Goal: Task Accomplishment & Management: Complete application form

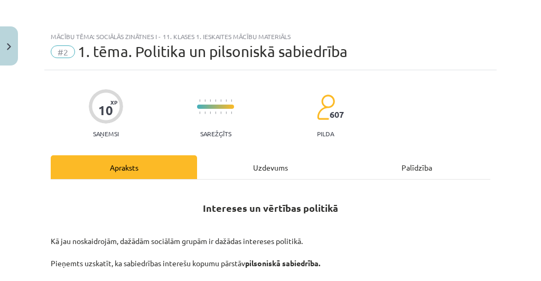
click at [269, 161] on div "Uzdevums" at bounding box center [270, 167] width 146 height 24
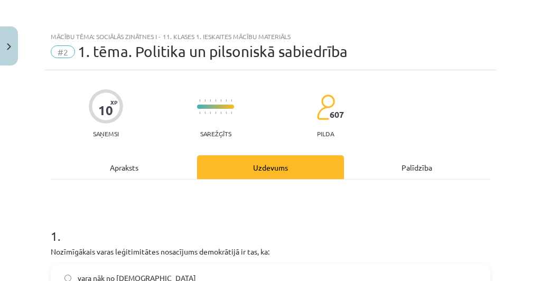
click at [123, 171] on div "Apraksts" at bounding box center [124, 167] width 146 height 24
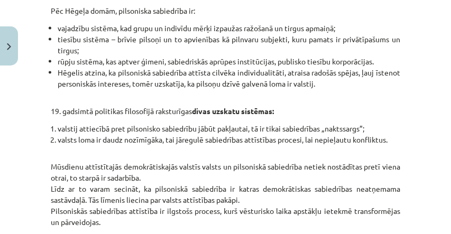
scroll to position [500, 0]
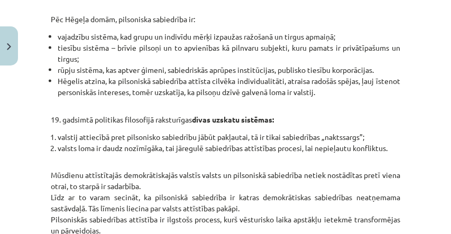
click at [115, 90] on li "Hēgelis atzina, ka pilsoniskā sabiedrība attīsta cilvēka individualitāti, atrai…" at bounding box center [229, 87] width 343 height 22
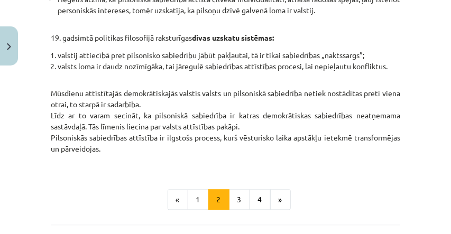
scroll to position [606, 0]
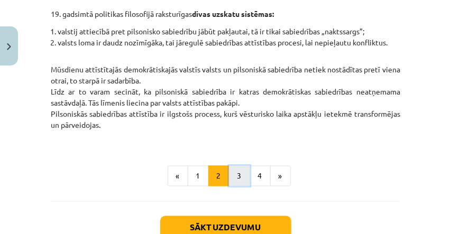
click at [245, 181] on button "3" at bounding box center [239, 176] width 21 height 21
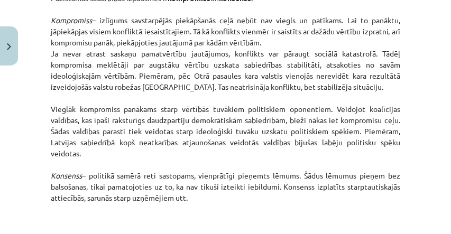
scroll to position [1775, 0]
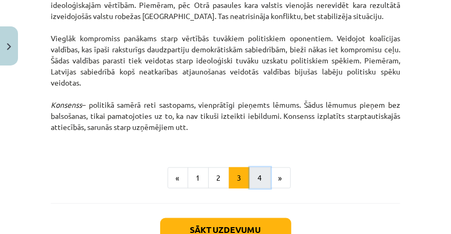
click at [251, 189] on button "4" at bounding box center [260, 178] width 21 height 21
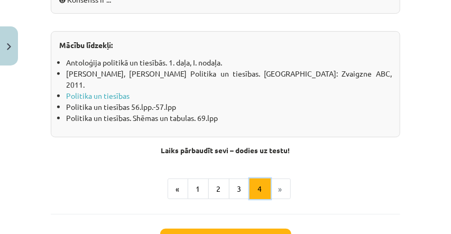
scroll to position [1493, 0]
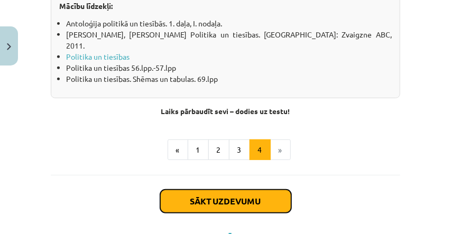
click at [260, 201] on button "Sākt uzdevumu" at bounding box center [225, 201] width 131 height 23
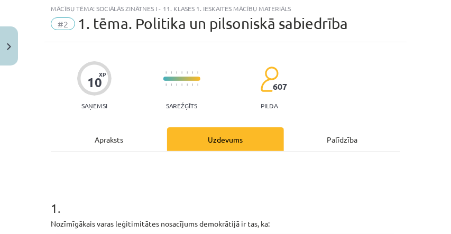
scroll to position [26, 0]
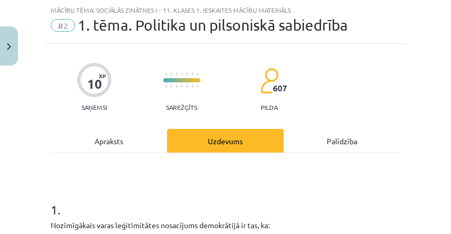
drag, startPoint x: 0, startPoint y: 135, endPoint x: 395, endPoint y: 100, distance: 397.0
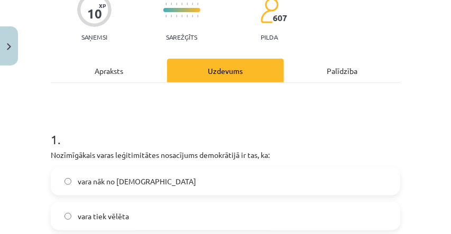
scroll to position [132, 0]
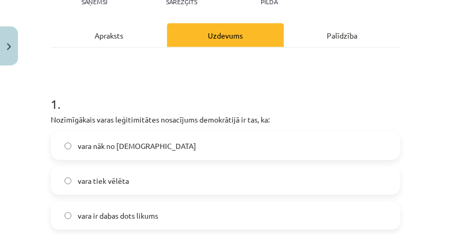
click at [173, 182] on label "vara tiek vēlēta" at bounding box center [225, 181] width 347 height 26
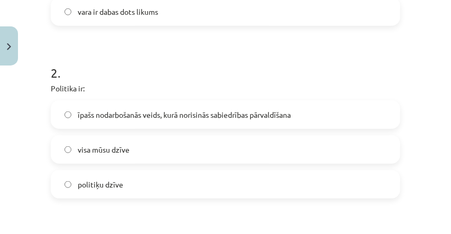
scroll to position [344, 0]
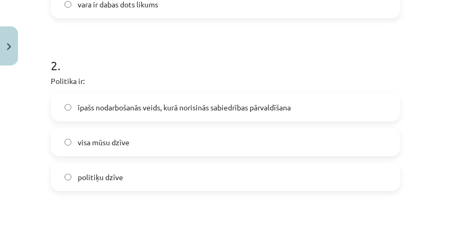
click at [155, 110] on span "īpašs nodarbošanās veids, kurā norisinās sabiedrības pārvaldīšana" at bounding box center [184, 107] width 213 height 11
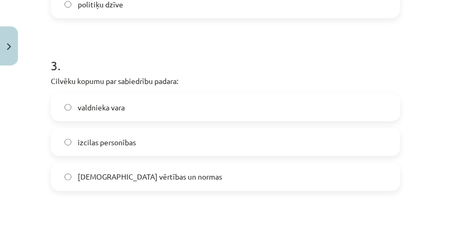
scroll to position [520, 0]
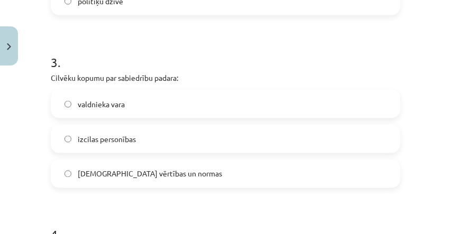
click at [86, 168] on label "kopīgās vērtības un normas" at bounding box center [225, 174] width 347 height 26
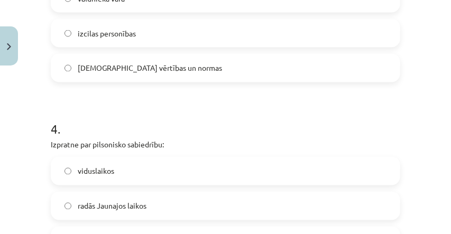
scroll to position [661, 0]
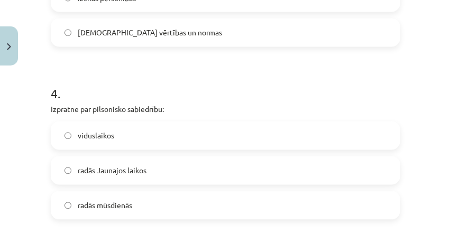
click at [112, 148] on label "viduslaikos" at bounding box center [225, 136] width 347 height 26
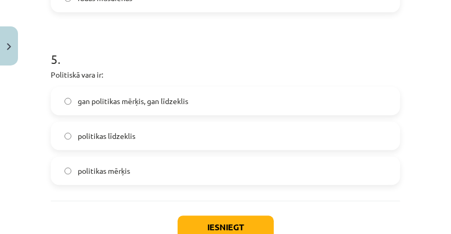
scroll to position [872, 0]
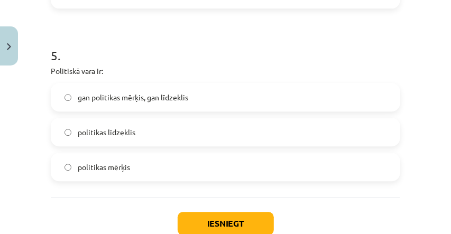
click at [104, 103] on span "gan politikas mērķis, gan līdzeklis" at bounding box center [133, 97] width 110 height 11
click at [190, 223] on button "Iesniegt" at bounding box center [226, 223] width 96 height 23
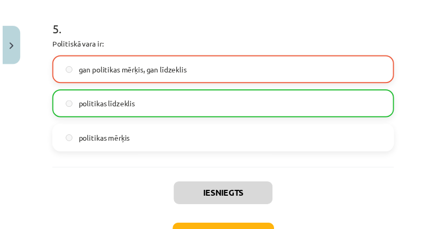
scroll to position [975, 0]
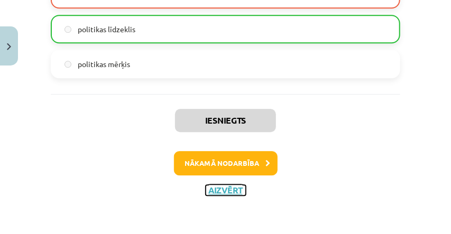
click at [228, 192] on button "Aizvērt" at bounding box center [226, 190] width 40 height 11
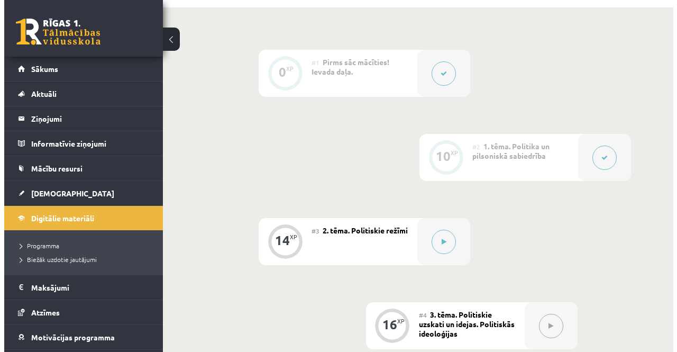
scroll to position [282, 0]
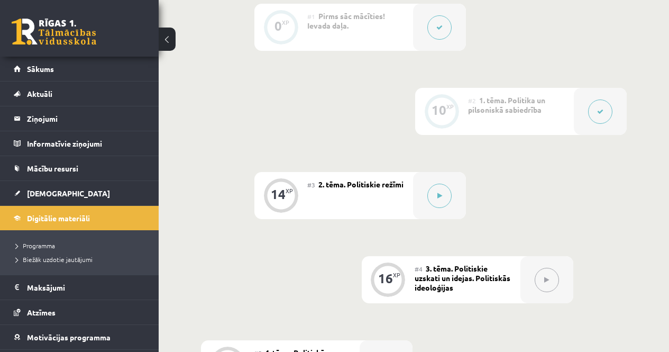
click at [541, 118] on div at bounding box center [600, 111] width 53 height 47
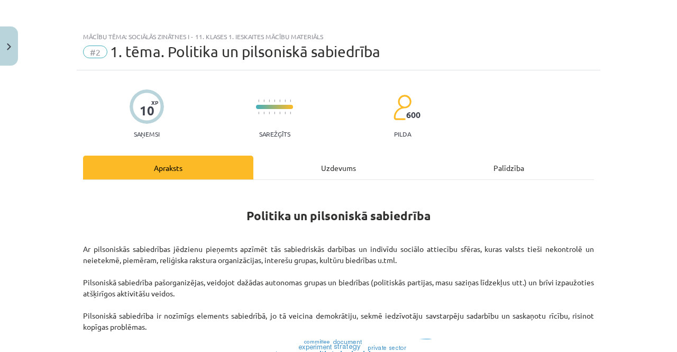
click at [335, 160] on div "Uzdevums" at bounding box center [338, 167] width 170 height 24
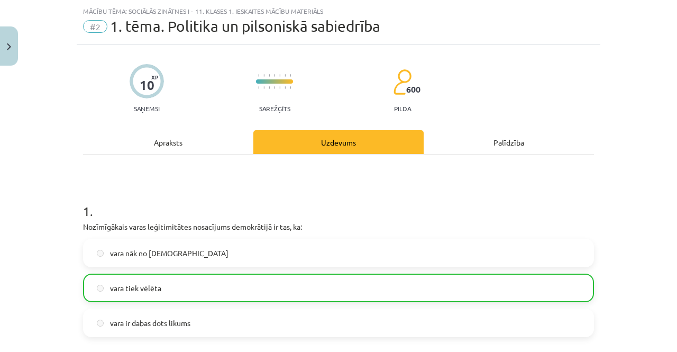
scroll to position [26, 0]
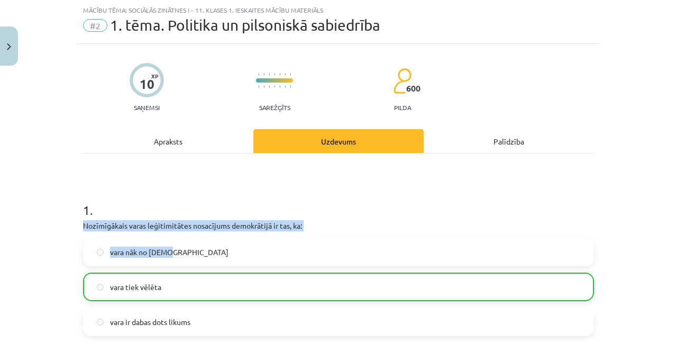
drag, startPoint x: 79, startPoint y: 225, endPoint x: 311, endPoint y: 232, distance: 232.2
click at [308, 229] on p "Nozīmīgākais varas leģitimitātes nosacījums demokrātijā ir tas, ka:" at bounding box center [338, 225] width 511 height 11
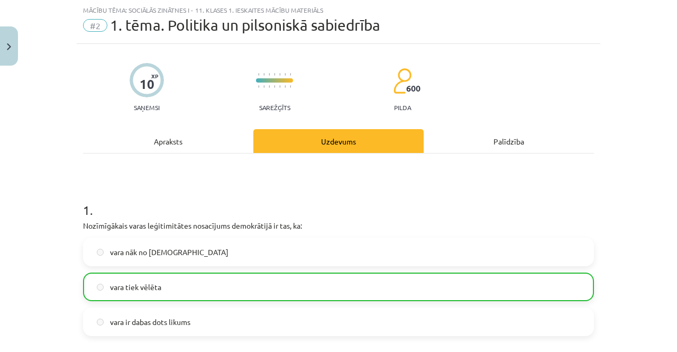
click at [57, 210] on div "Mācību tēma: Sociālās zinātnes i - 11. klases 1. ieskaites mācību materiāls #2 …" at bounding box center [338, 176] width 677 height 352
drag, startPoint x: 77, startPoint y: 225, endPoint x: 307, endPoint y: 227, distance: 230.0
copy p "Nozīmīgākais varas leģitimitātes nosacījums demokrātijā ir tas, ka:"
drag, startPoint x: 104, startPoint y: 286, endPoint x: 216, endPoint y: 285, distance: 111.6
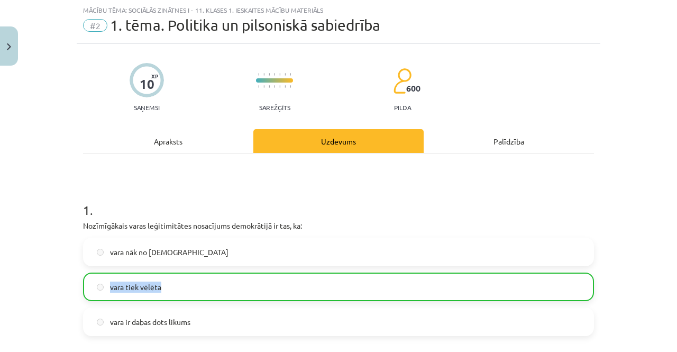
click at [216, 281] on label "vara tiek vēlēta" at bounding box center [338, 286] width 509 height 26
copy span "vara tiek vēlēta"
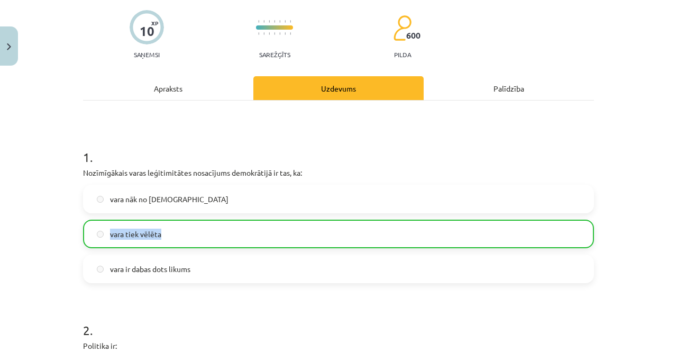
scroll to position [185, 0]
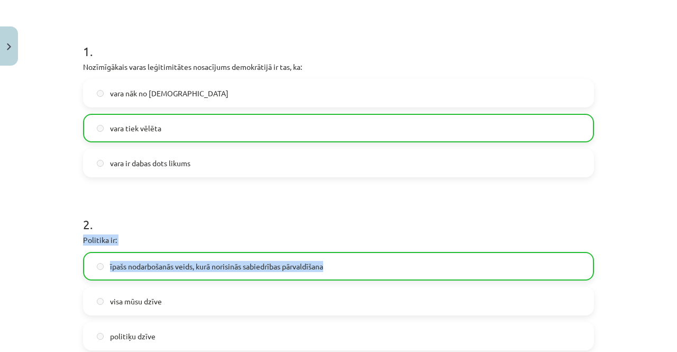
drag, startPoint x: 78, startPoint y: 236, endPoint x: 351, endPoint y: 255, distance: 272.9
copy div "Politika ir: īpašs nodarbošanās veids, kurā norisinās sabiedrības pārvaldīšana"
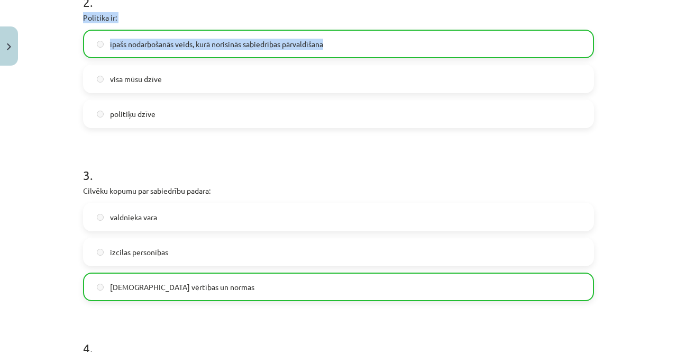
scroll to position [449, 0]
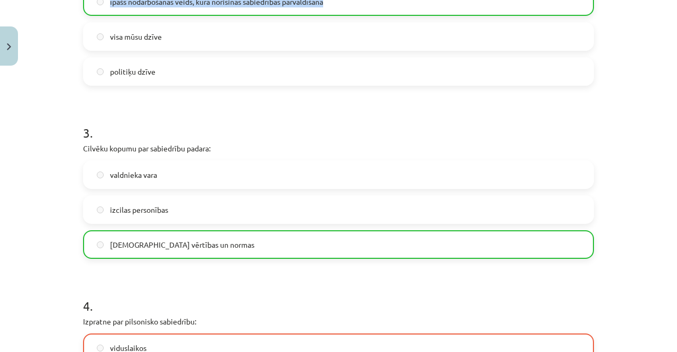
drag, startPoint x: 76, startPoint y: 147, endPoint x: 258, endPoint y: 150, distance: 182.4
click at [258, 150] on div "10 XP Saņemsi Sarežģīts 600 pilda Apraksts Uzdevums Palīdzība 1 . Nozīmīgākais …" at bounding box center [338, 177] width 523 height 1113
copy p "Cilvēku kopumu par sabiedrību padara:"
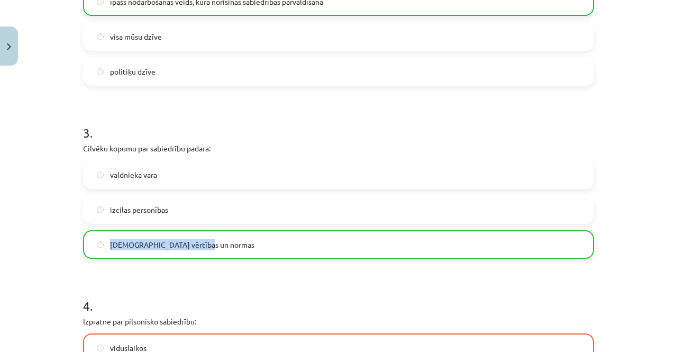
drag, startPoint x: 104, startPoint y: 244, endPoint x: 256, endPoint y: 249, distance: 151.8
click at [256, 249] on label "kopīgās vērtības un normas" at bounding box center [338, 244] width 509 height 26
copy span "kopīgās vērtības un normas"
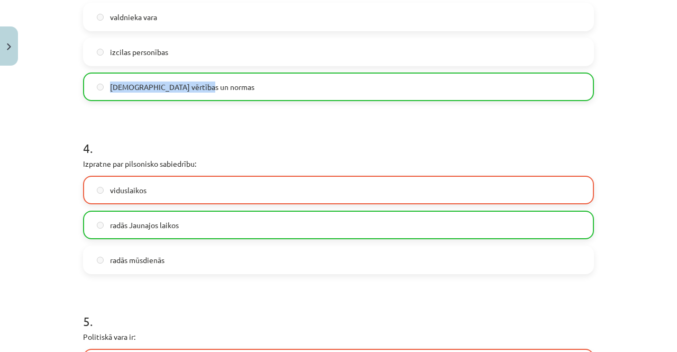
scroll to position [608, 0]
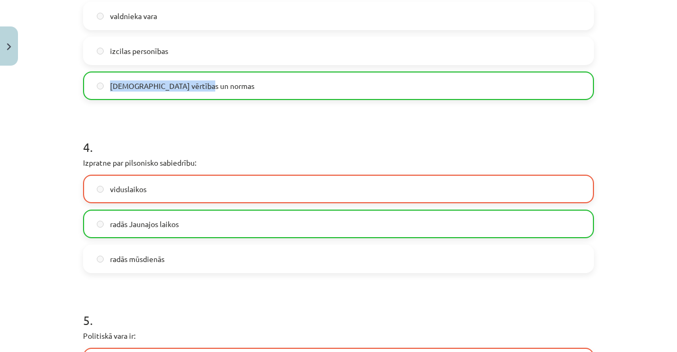
drag, startPoint x: 79, startPoint y: 158, endPoint x: 226, endPoint y: 158, distance: 147.5
click at [226, 158] on div "10 XP Saņemsi Sarežģīts 600 pilda Apraksts Uzdevums Palīdzība 1 . Nozīmīgākais …" at bounding box center [338, 18] width 523 height 1113
copy p "Izpratne par pilsonisko sabiedrību:"
drag, startPoint x: 101, startPoint y: 218, endPoint x: 236, endPoint y: 236, distance: 136.5
click at [236, 236] on label "radās Jaunajos laikos" at bounding box center [338, 223] width 509 height 26
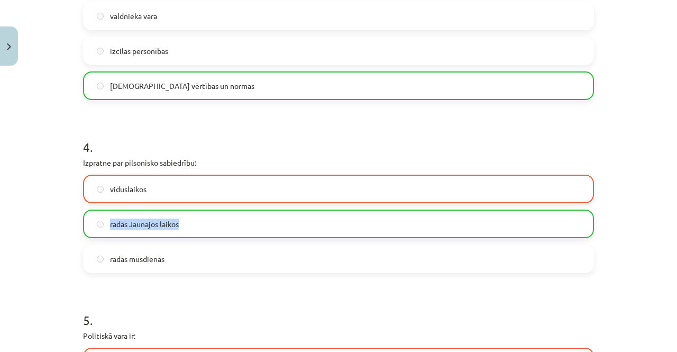
copy label "radās Jaunajos laikos"
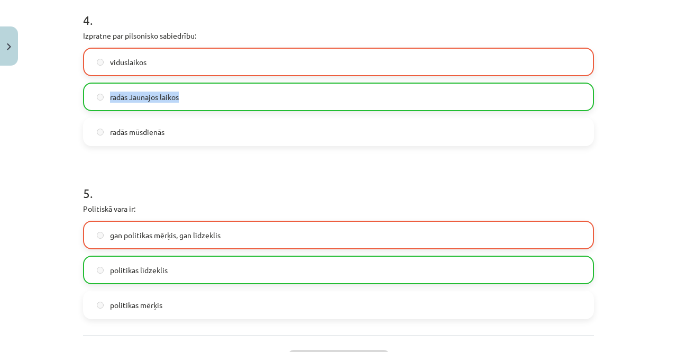
scroll to position [767, 0]
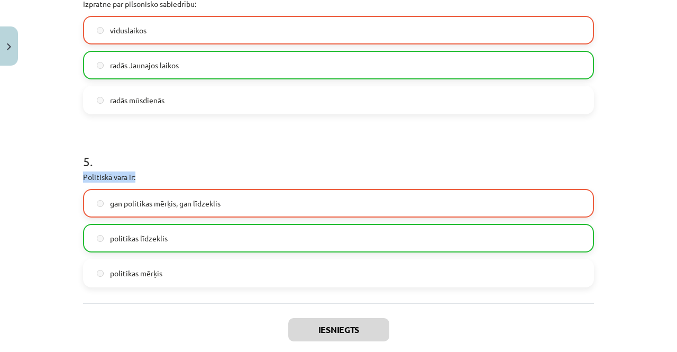
drag, startPoint x: 79, startPoint y: 173, endPoint x: 168, endPoint y: 177, distance: 88.3
copy p "Politiskā vara ir:"
drag, startPoint x: 108, startPoint y: 239, endPoint x: 238, endPoint y: 241, distance: 130.1
click at [238, 241] on label "politikas līdzeklis" at bounding box center [338, 238] width 509 height 26
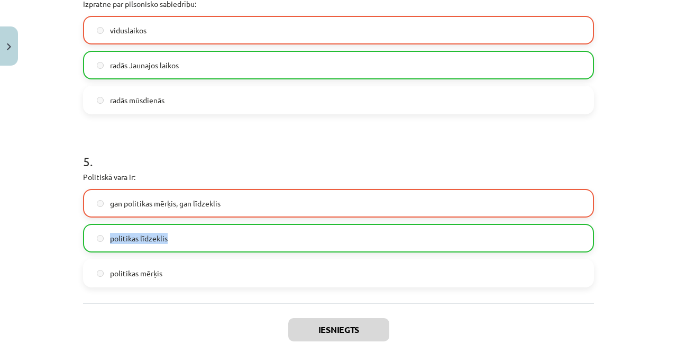
copy span "politikas līdzeklis"
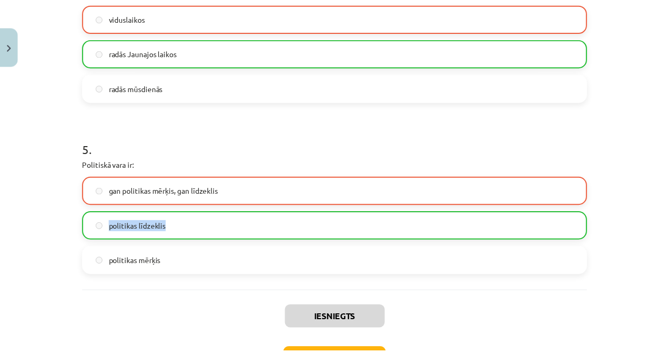
scroll to position [858, 0]
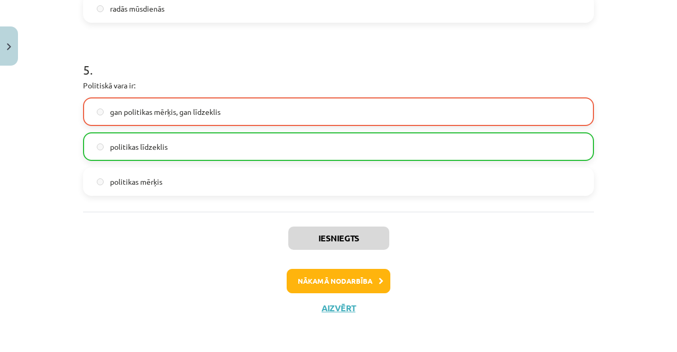
click at [329, 281] on div "Iesniegts Nākamā nodarbība Aizvērt" at bounding box center [338, 265] width 511 height 108
click at [330, 281] on button "Aizvērt" at bounding box center [338, 307] width 40 height 11
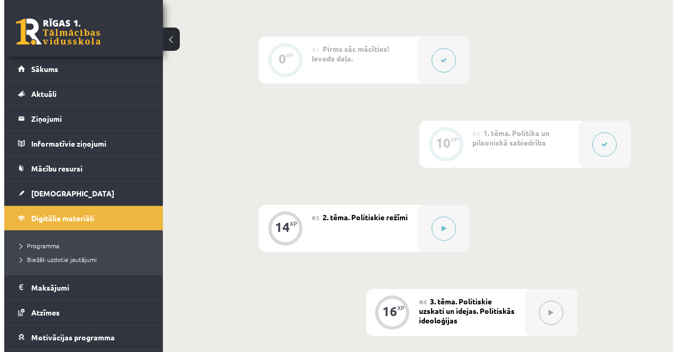
scroll to position [317, 0]
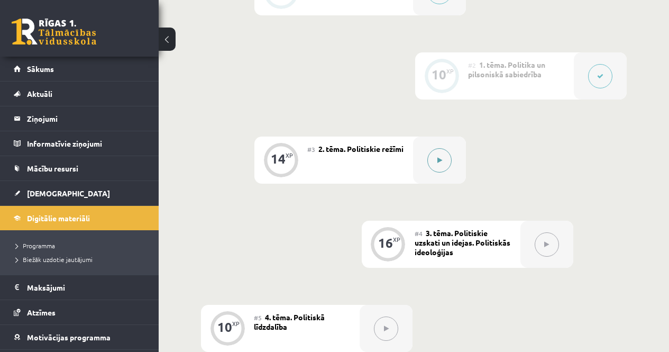
click at [434, 158] on button at bounding box center [439, 160] width 24 height 24
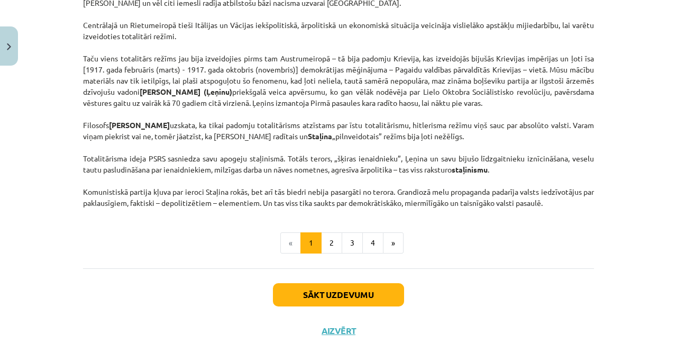
scroll to position [2758, 0]
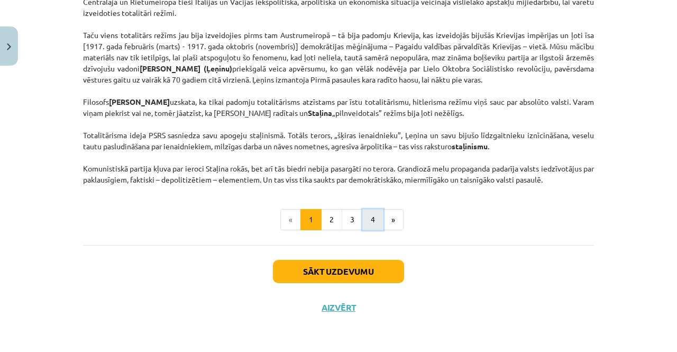
click at [377, 225] on button "4" at bounding box center [372, 219] width 21 height 21
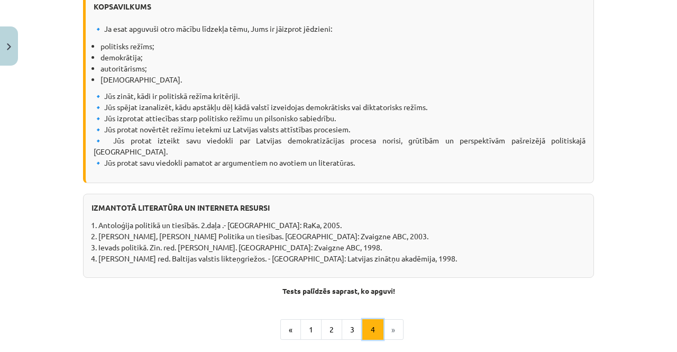
scroll to position [1375, 0]
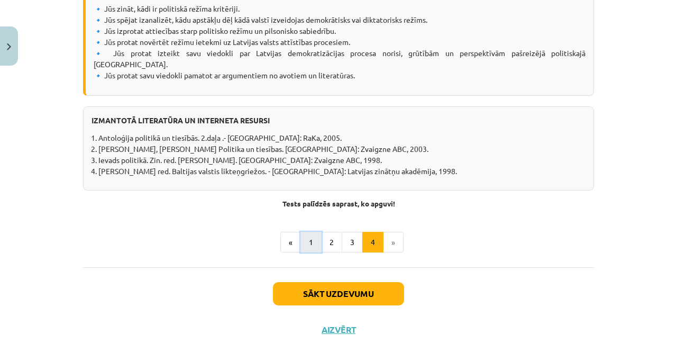
click at [308, 232] on button "1" at bounding box center [310, 242] width 21 height 21
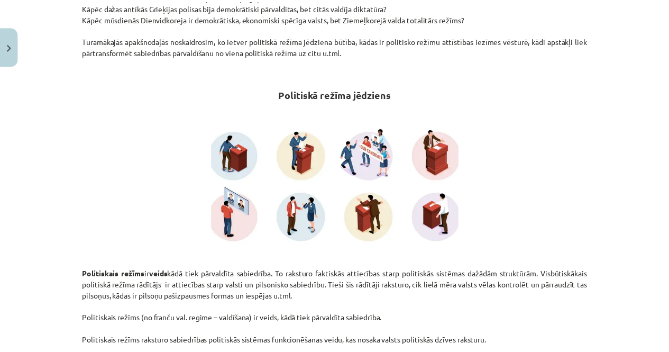
scroll to position [189, 0]
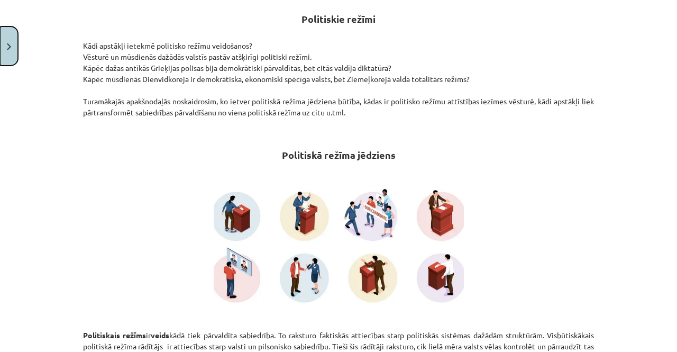
click at [0, 30] on button "Close" at bounding box center [9, 45] width 18 height 39
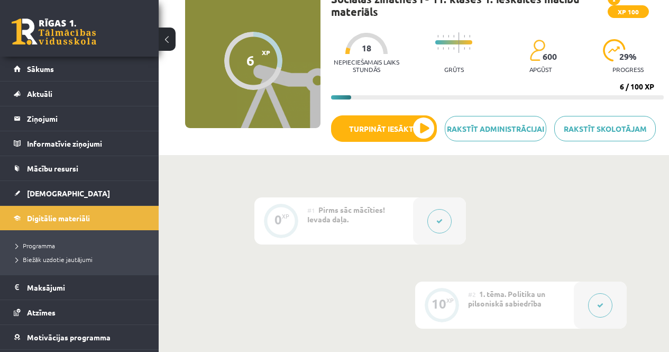
scroll to position [0, 0]
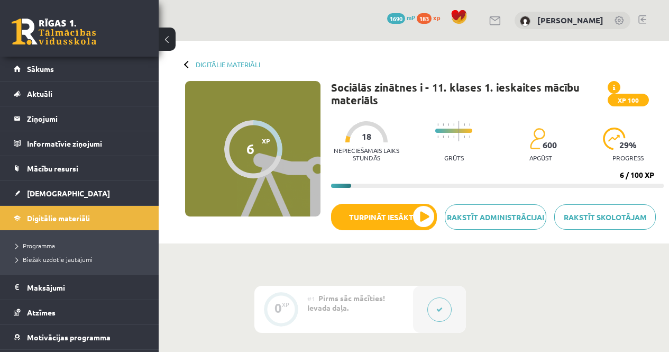
click at [206, 60] on div "Digitālie materiāli 6 XP XP 100 6 / 100 XP Sociālās zinātnes i - 11. klases 1. …" at bounding box center [414, 142] width 510 height 202
click at [214, 61] on link "Digitālie materiāli" at bounding box center [228, 64] width 64 height 8
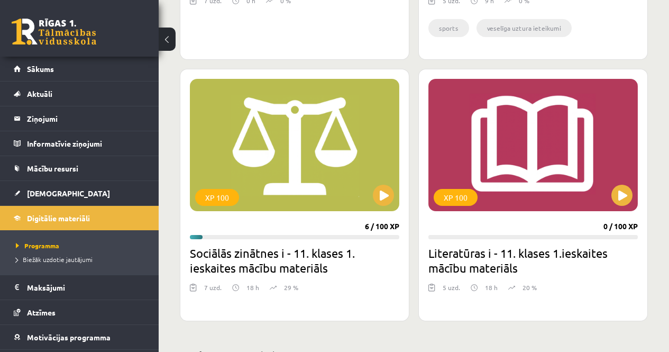
scroll to position [1533, 0]
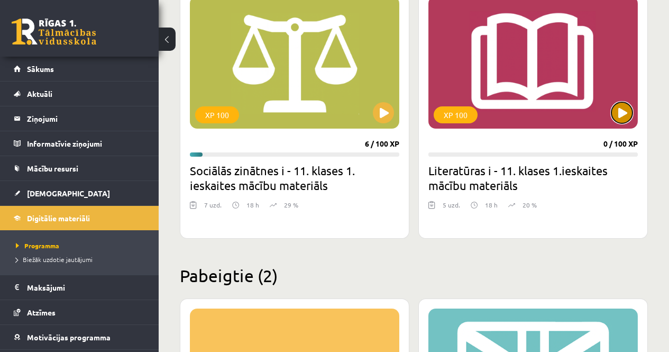
click at [626, 109] on button at bounding box center [621, 112] width 21 height 21
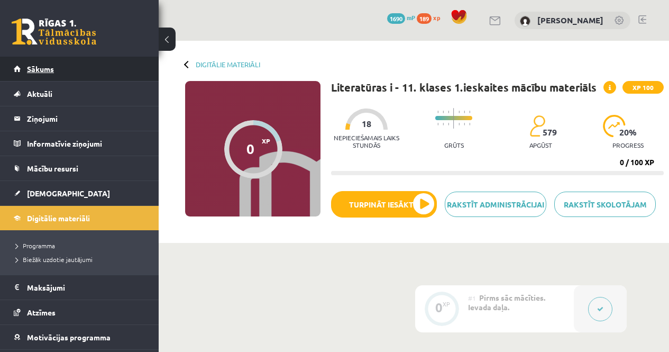
click at [24, 72] on link "Sākums" at bounding box center [80, 69] width 132 height 24
